Goal: Check status: Check status

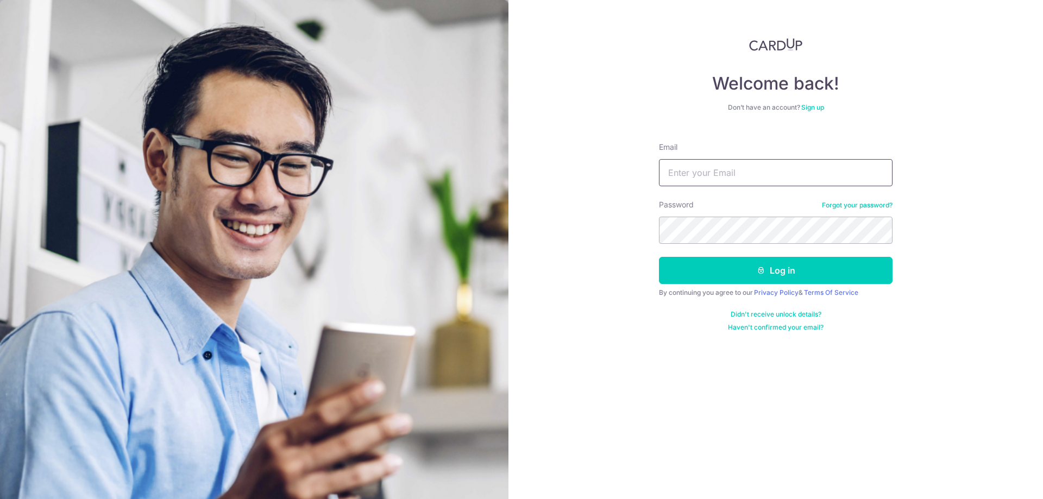
click at [706, 175] on input "Email" at bounding box center [776, 172] width 234 height 27
type input "[EMAIL_ADDRESS][DOMAIN_NAME]"
click at [759, 272] on icon "submit" at bounding box center [761, 270] width 9 height 9
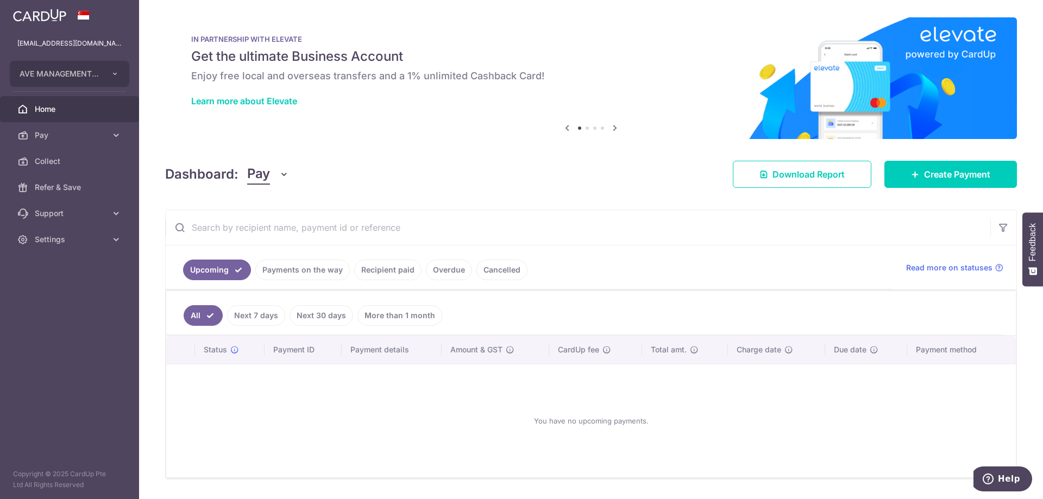
click at [446, 271] on link "Overdue" at bounding box center [449, 270] width 46 height 21
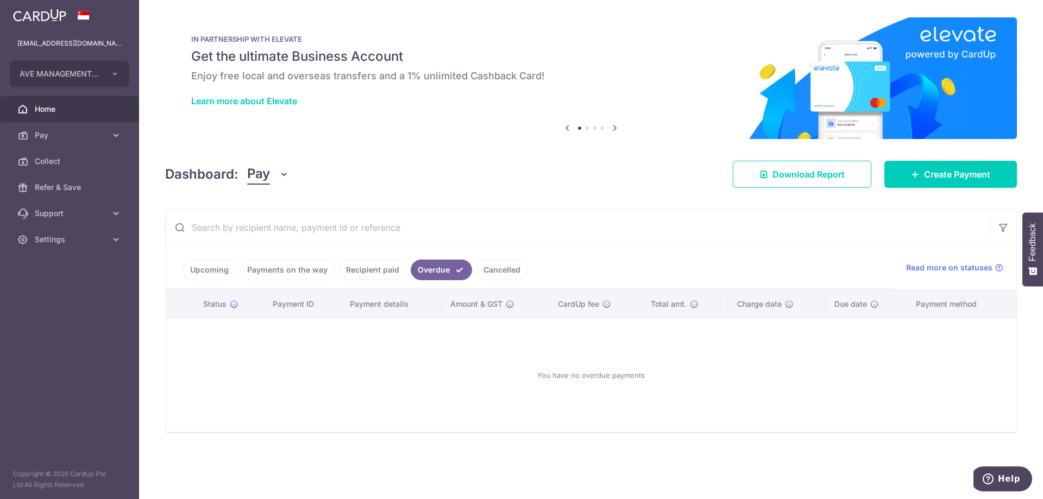
click at [357, 273] on link "Recipient paid" at bounding box center [372, 270] width 67 height 21
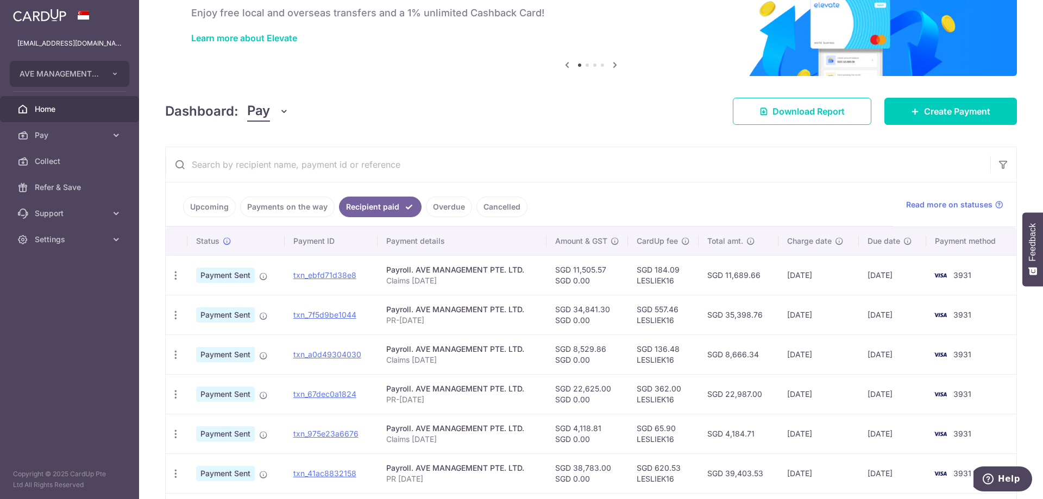
scroll to position [109, 0]
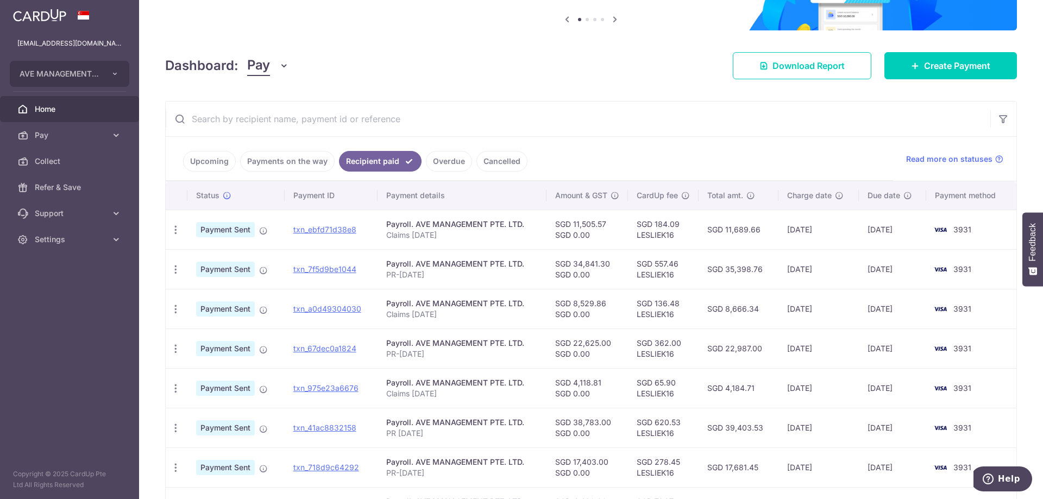
click at [295, 164] on link "Payments on the way" at bounding box center [287, 161] width 95 height 21
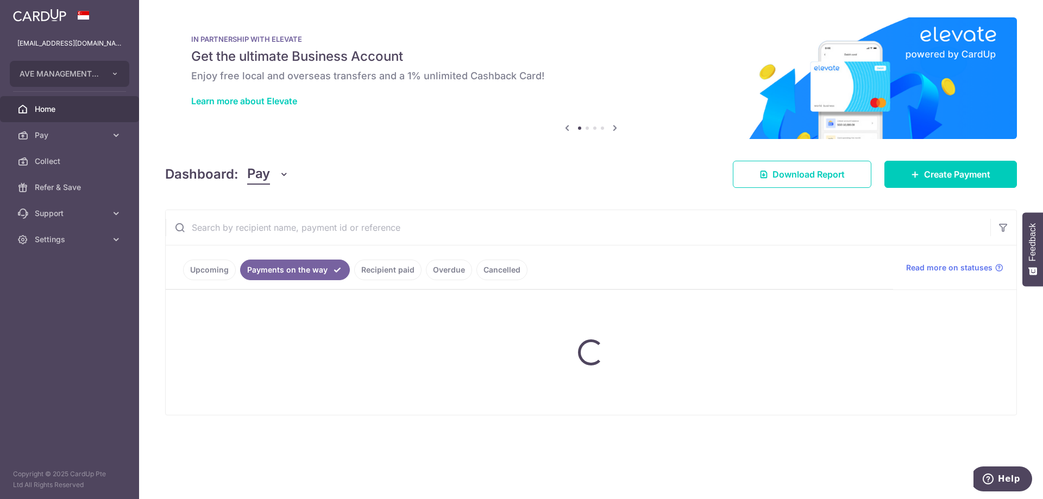
scroll to position [0, 0]
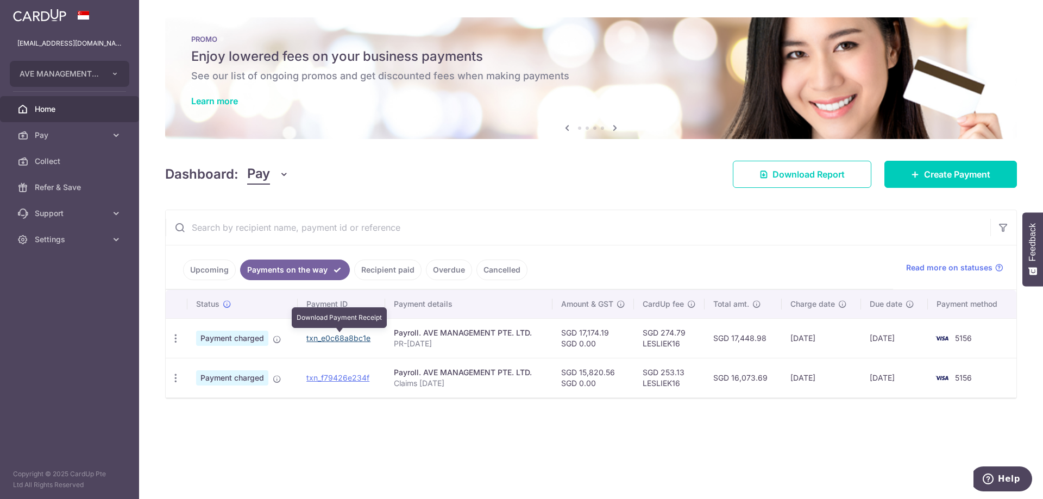
click at [339, 339] on link "txn_e0c68a8bc1e" at bounding box center [338, 338] width 64 height 9
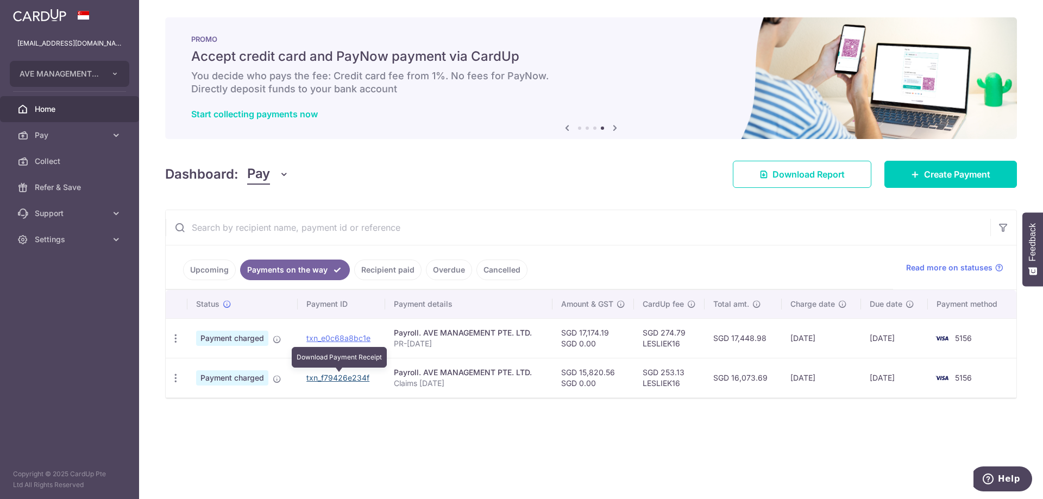
drag, startPoint x: 346, startPoint y: 379, endPoint x: 571, endPoint y: 39, distance: 407.4
click at [346, 379] on link "txn_f79426e234f" at bounding box center [337, 377] width 63 height 9
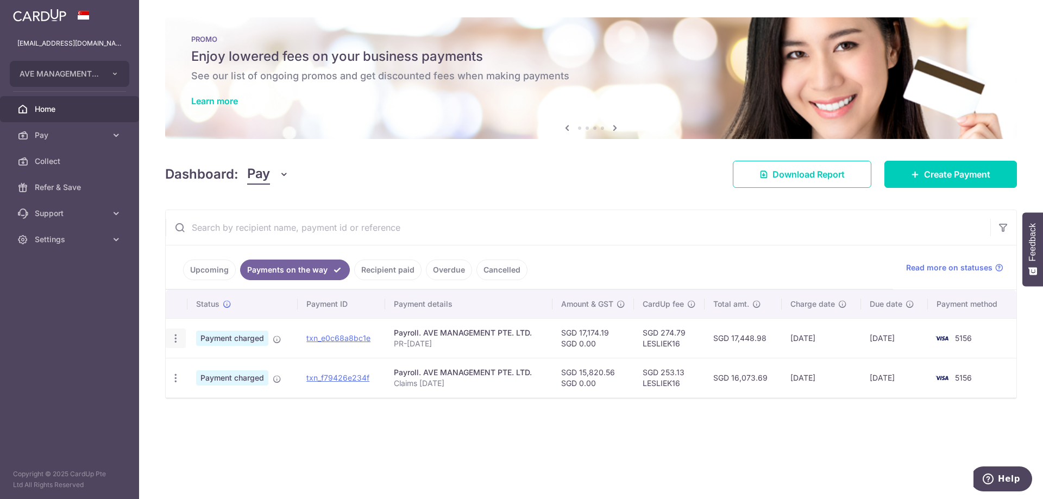
click at [178, 343] on icon "button" at bounding box center [175, 338] width 11 height 11
click at [181, 368] on icon at bounding box center [181, 368] width 13 height 13
click at [115, 236] on icon at bounding box center [116, 239] width 11 height 11
click at [93, 287] on span "Logout" at bounding box center [71, 291] width 72 height 11
